Goal: Task Accomplishment & Management: Manage account settings

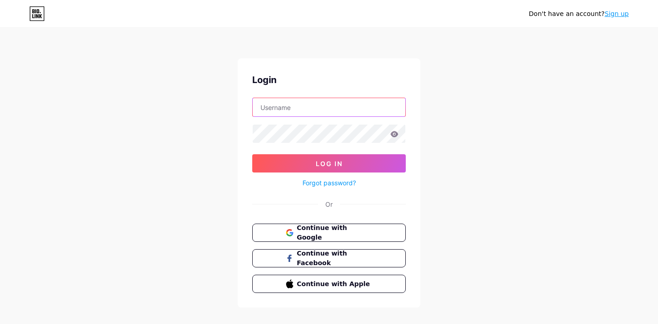
click at [377, 101] on input "text" at bounding box center [329, 107] width 153 height 18
type input "[EMAIL_ADDRESS][DOMAIN_NAME]"
click at [339, 255] on span "Continue with Facebook" at bounding box center [334, 259] width 76 height 20
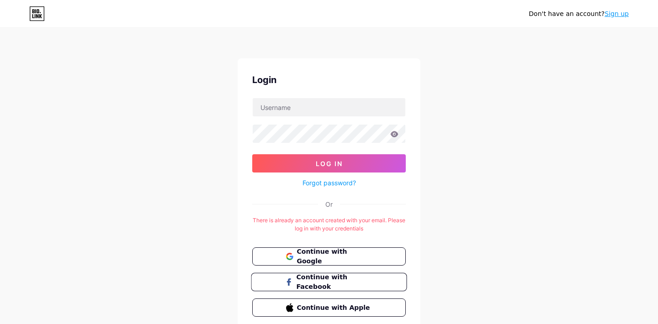
click at [344, 278] on span "Continue with Facebook" at bounding box center [334, 283] width 76 height 20
click at [308, 101] on input "text" at bounding box center [329, 107] width 153 height 18
type input "[EMAIL_ADDRESS][DOMAIN_NAME]"
click at [393, 132] on icon at bounding box center [394, 134] width 8 height 6
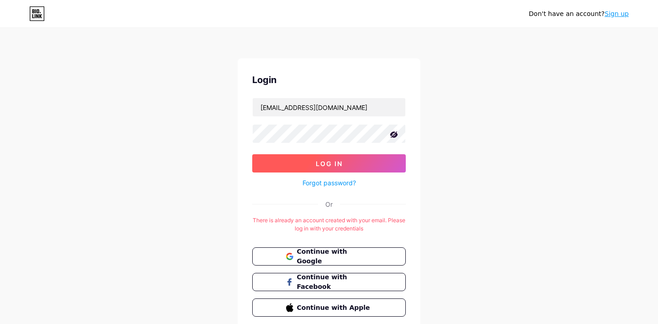
click at [351, 158] on button "Log In" at bounding box center [328, 163] width 153 height 18
